Goal: Find specific page/section: Find specific page/section

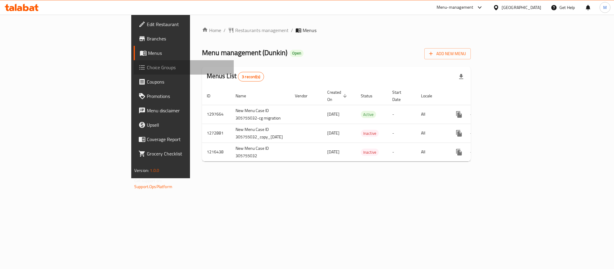
click at [147, 68] on span "Choice Groups" at bounding box center [188, 67] width 82 height 7
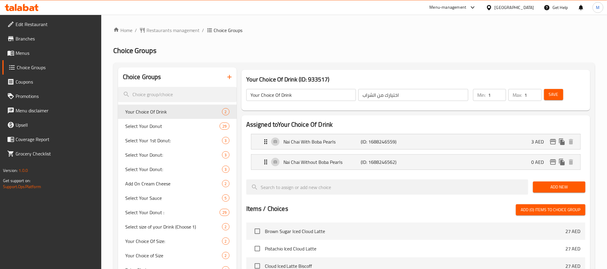
click at [167, 31] on span "Restaurants management" at bounding box center [173, 30] width 53 height 7
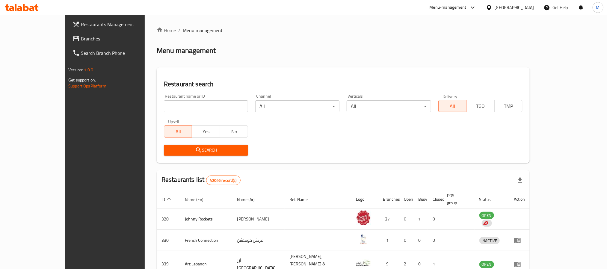
click at [164, 102] on input "search" at bounding box center [206, 106] width 84 height 12
paste input "9772"
type input "9772"
click button "Search" at bounding box center [206, 150] width 84 height 11
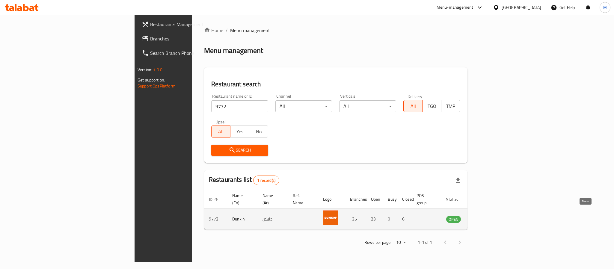
click at [485, 217] on icon "enhanced table" at bounding box center [481, 219] width 7 height 5
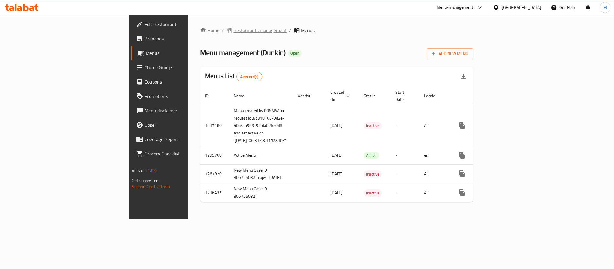
click at [234, 28] on span "Restaurants management" at bounding box center [260, 30] width 53 height 7
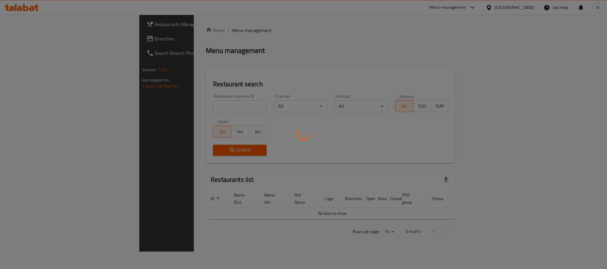
click at [27, 38] on div at bounding box center [303, 134] width 607 height 269
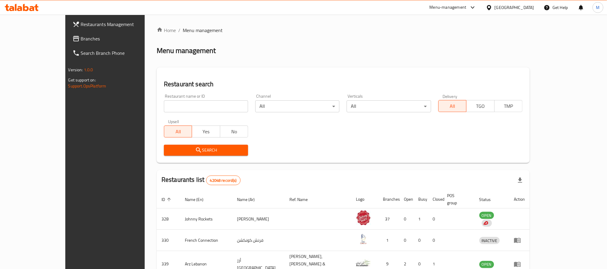
click at [81, 38] on span "Branches" at bounding box center [121, 38] width 81 height 7
